Goal: Task Accomplishment & Management: Complete application form

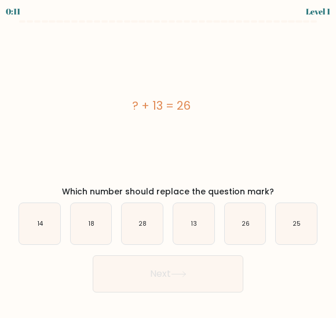
click at [197, 222] on text "13" at bounding box center [194, 223] width 6 height 9
click at [169, 162] on input "d. 13" at bounding box center [168, 160] width 1 height 3
radio input "true"
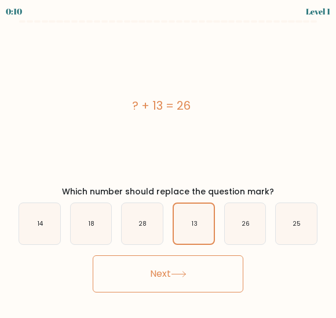
click at [130, 291] on button "Next" at bounding box center [168, 273] width 151 height 37
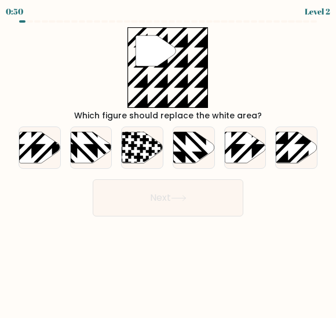
click at [37, 148] on icon at bounding box center [52, 165] width 82 height 82
click at [168, 159] on input "a." at bounding box center [168, 160] width 1 height 3
radio input "true"
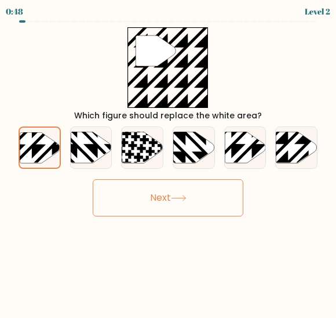
click at [136, 200] on button "Next" at bounding box center [168, 197] width 151 height 37
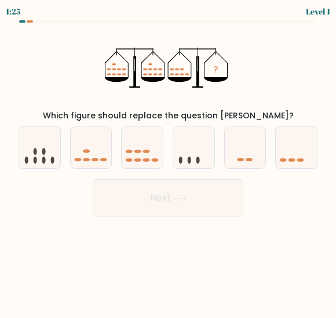
click at [83, 145] on icon at bounding box center [91, 147] width 41 height 34
click at [168, 159] on input "b." at bounding box center [168, 160] width 1 height 3
radio input "true"
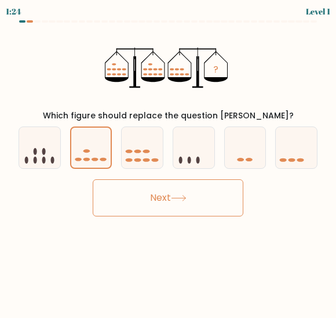
click at [113, 206] on button "Next" at bounding box center [168, 197] width 151 height 37
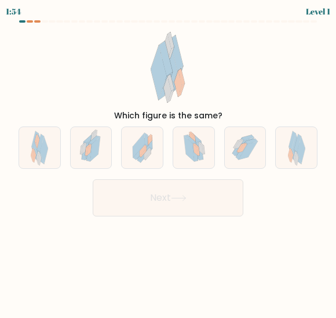
click at [98, 144] on icon at bounding box center [95, 149] width 10 height 25
click at [168, 159] on input "b." at bounding box center [168, 160] width 1 height 3
radio input "true"
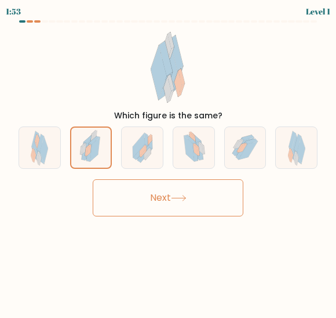
click at [165, 204] on button "Next" at bounding box center [168, 197] width 151 height 37
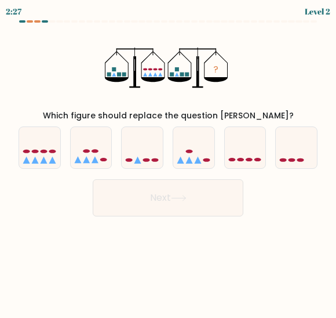
click at [156, 144] on icon at bounding box center [142, 147] width 41 height 34
click at [168, 159] on input "c." at bounding box center [168, 160] width 1 height 3
radio input "true"
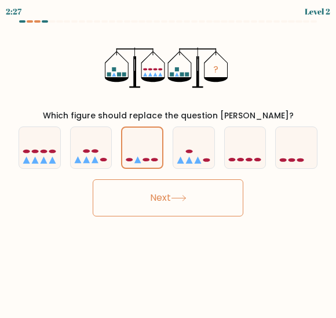
click at [193, 215] on button "Next" at bounding box center [168, 197] width 151 height 37
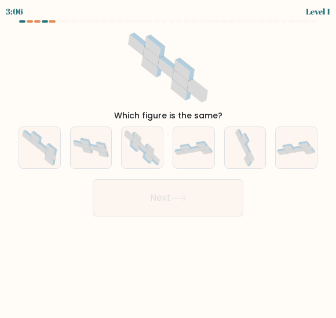
click at [95, 150] on icon at bounding box center [93, 149] width 9 height 6
click at [168, 159] on input "b." at bounding box center [168, 160] width 1 height 3
radio input "true"
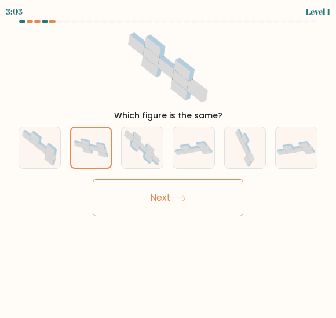
click at [154, 146] on icon at bounding box center [142, 148] width 41 height 40
click at [168, 159] on input "c." at bounding box center [168, 160] width 1 height 3
radio input "true"
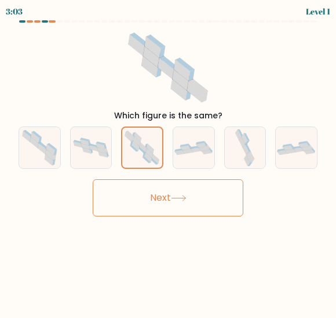
click at [185, 199] on icon at bounding box center [179, 198] width 16 height 6
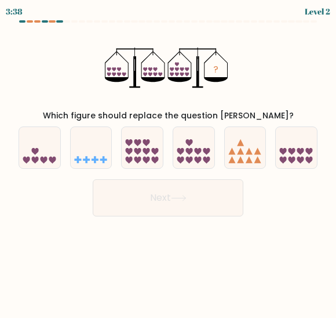
click at [196, 149] on icon at bounding box center [197, 151] width 7 height 7
click at [169, 159] on input "d." at bounding box center [168, 160] width 1 height 3
radio input "true"
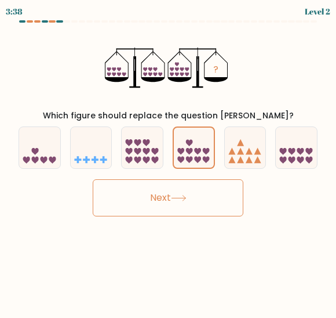
click at [211, 200] on button "Next" at bounding box center [168, 197] width 151 height 37
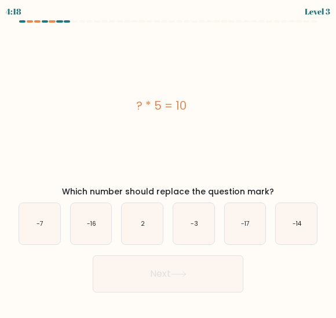
click at [157, 216] on icon "2" at bounding box center [142, 223] width 41 height 41
click at [168, 162] on input "c. 2" at bounding box center [168, 160] width 1 height 3
radio input "true"
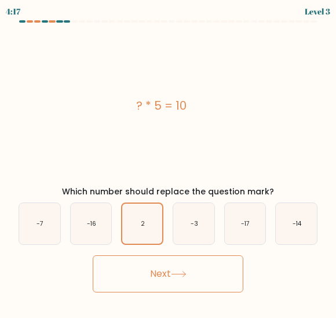
click at [168, 275] on button "Next" at bounding box center [168, 273] width 151 height 37
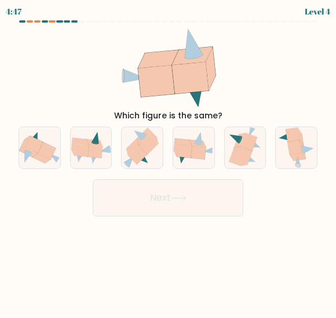
click at [31, 149] on icon at bounding box center [34, 144] width 18 height 17
click at [168, 159] on input "a." at bounding box center [168, 160] width 1 height 3
radio input "true"
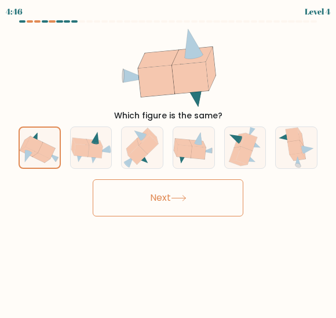
click at [124, 195] on button "Next" at bounding box center [168, 197] width 151 height 37
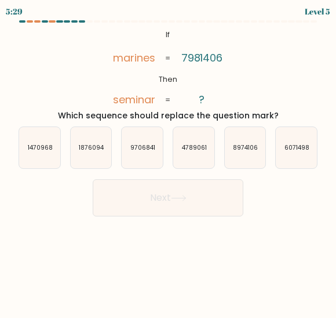
click at [142, 140] on icon "9706841" at bounding box center [142, 147] width 41 height 41
click at [168, 159] on input "c. 9706841" at bounding box center [168, 160] width 1 height 3
radio input "true"
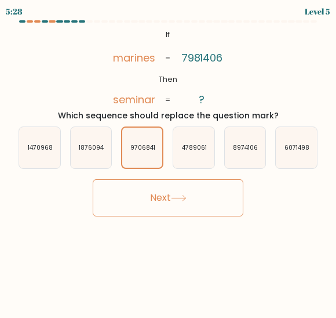
click at [126, 203] on button "Next" at bounding box center [168, 197] width 151 height 37
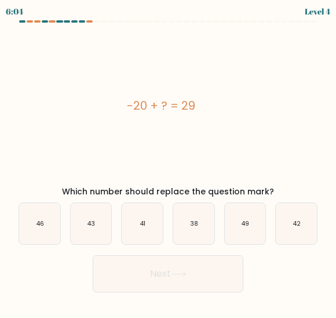
click at [240, 219] on icon "49" at bounding box center [245, 223] width 41 height 41
click at [169, 162] on input "e. 49" at bounding box center [168, 160] width 1 height 3
radio input "true"
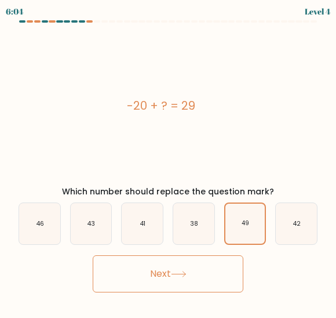
click at [163, 278] on button "Next" at bounding box center [168, 273] width 151 height 37
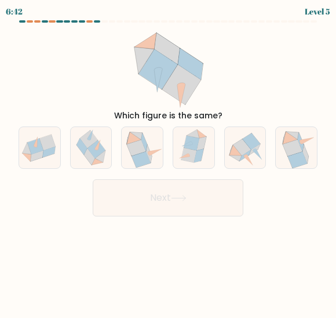
click at [184, 153] on icon at bounding box center [190, 155] width 16 height 14
click at [169, 159] on input "d." at bounding box center [168, 160] width 1 height 3
radio input "true"
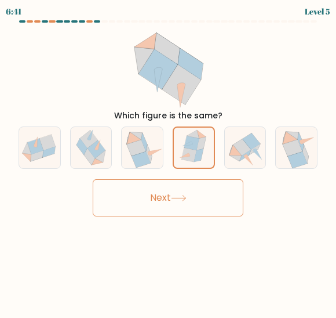
click at [170, 202] on button "Next" at bounding box center [168, 197] width 151 height 37
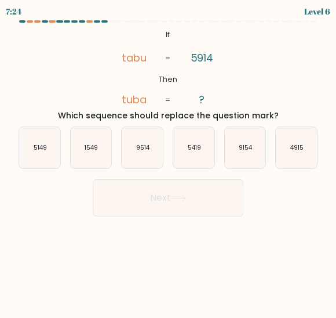
click at [136, 147] on icon "9514" at bounding box center [142, 147] width 41 height 41
click at [168, 159] on input "c. 9514" at bounding box center [168, 160] width 1 height 3
radio input "true"
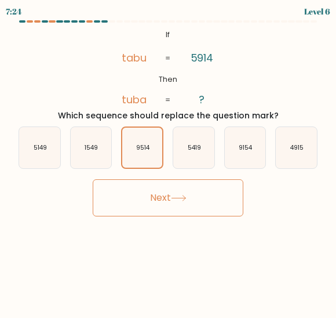
click at [146, 200] on button "Next" at bounding box center [168, 197] width 151 height 37
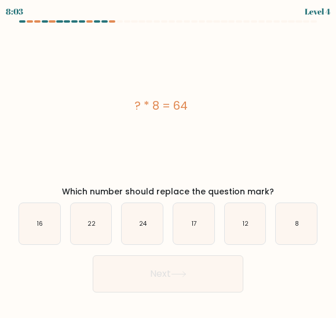
click at [285, 224] on icon "8" at bounding box center [296, 223] width 41 height 41
click at [169, 162] on input "f. 8" at bounding box center [168, 160] width 1 height 3
radio input "true"
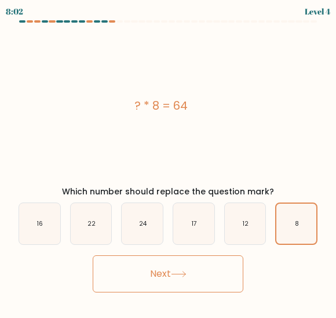
click at [161, 277] on button "Next" at bounding box center [168, 273] width 151 height 37
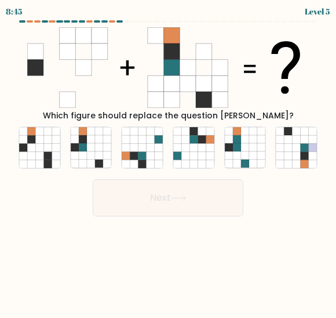
click at [129, 147] on icon at bounding box center [126, 148] width 8 height 8
click at [168, 159] on input "c." at bounding box center [168, 160] width 1 height 3
radio input "true"
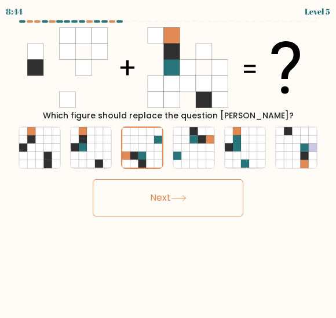
click at [151, 197] on button "Next" at bounding box center [168, 197] width 151 height 37
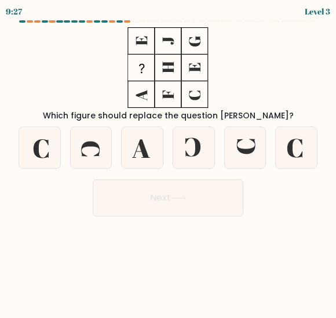
click at [186, 140] on icon at bounding box center [193, 147] width 15 height 19
click at [169, 159] on input "d." at bounding box center [168, 160] width 1 height 3
radio input "true"
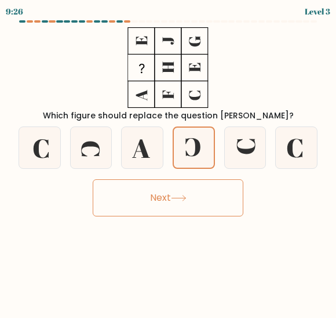
click at [177, 208] on button "Next" at bounding box center [168, 197] width 151 height 37
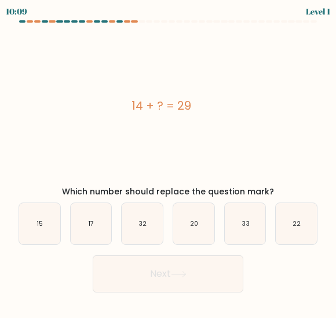
click at [135, 227] on icon "32" at bounding box center [142, 223] width 41 height 41
click at [168, 162] on input "c. 32" at bounding box center [168, 160] width 1 height 3
radio input "true"
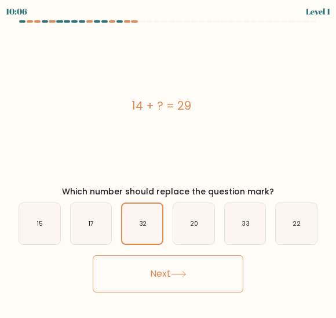
click at [46, 227] on icon "15" at bounding box center [39, 223] width 41 height 41
click at [168, 162] on input "a. 15" at bounding box center [168, 160] width 1 height 3
radio input "true"
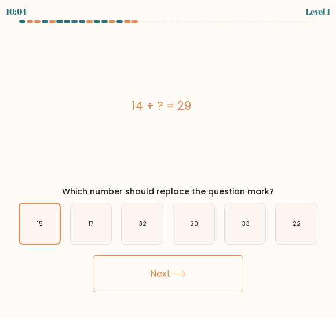
click at [111, 274] on button "Next" at bounding box center [168, 273] width 151 height 37
